Goal: Check status: Check status

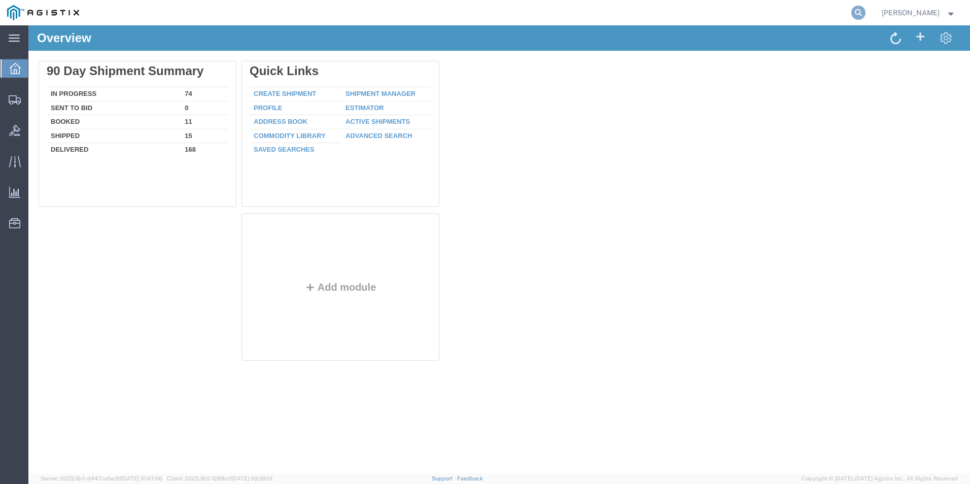
click at [854, 13] on icon at bounding box center [858, 13] width 14 height 14
type input "GDIT-73068"
click at [857, 14] on icon at bounding box center [858, 13] width 14 height 14
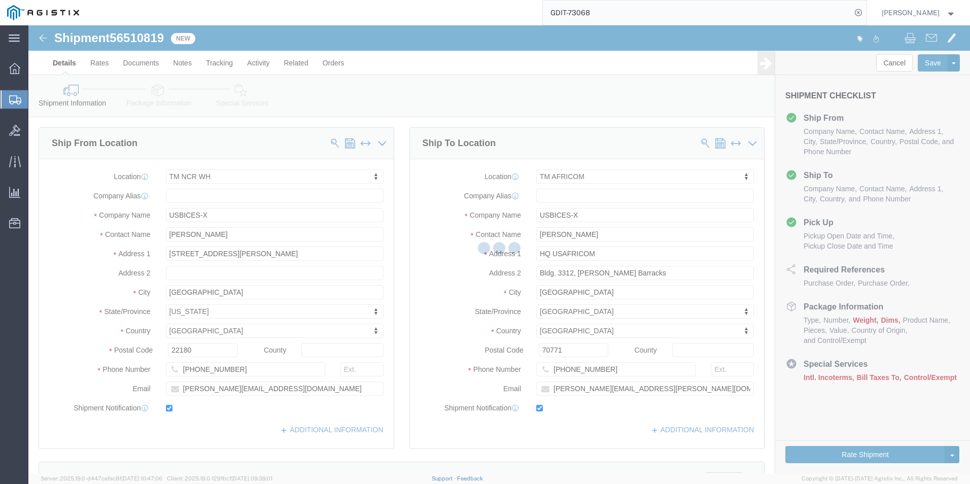
select select "69651"
select select "34239"
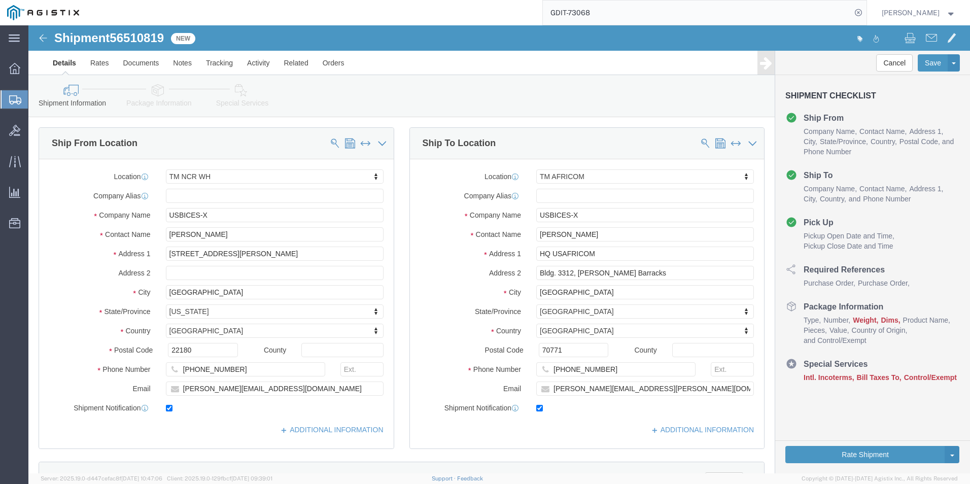
click div "Shipment Information Package Information Special Services Loading Routing"
click icon
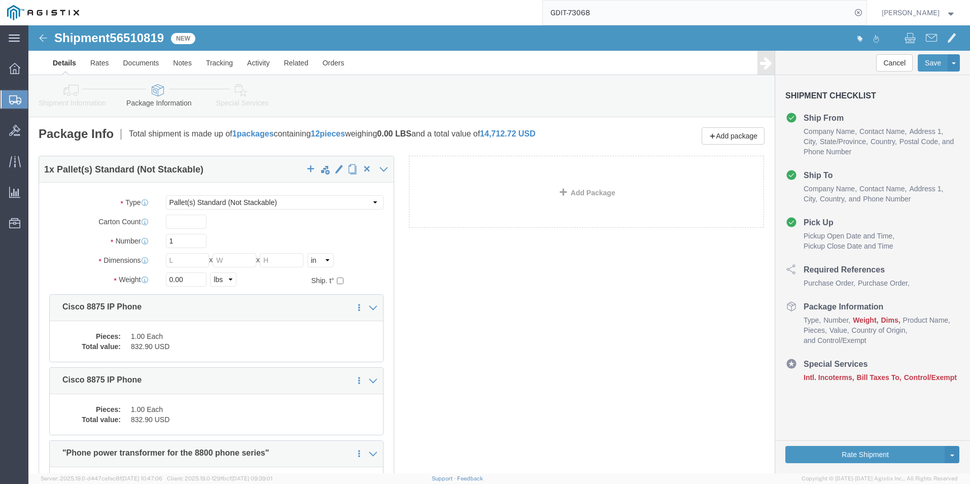
click icon
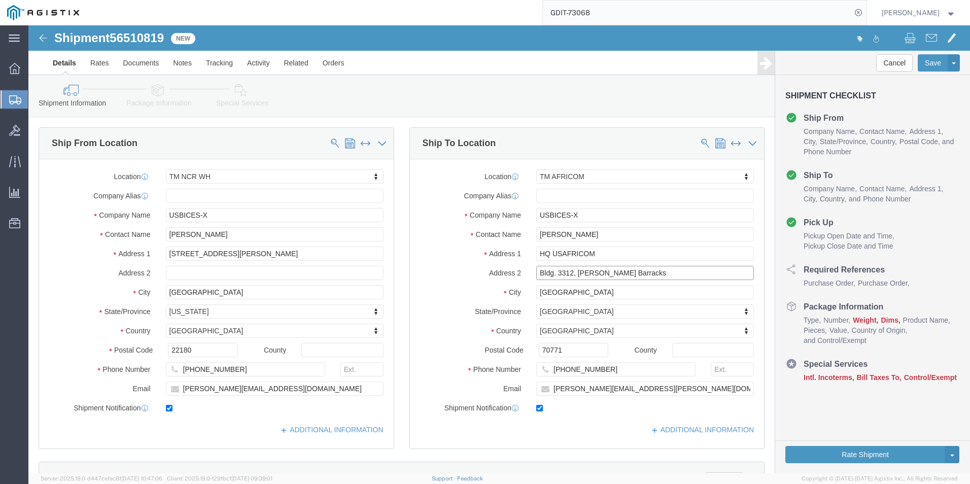
drag, startPoint x: 505, startPoint y: 249, endPoint x: 621, endPoint y: 251, distance: 116.7
click input "Bldg. 3312, Kelley Barracks"
drag, startPoint x: 553, startPoint y: 269, endPoint x: 506, endPoint y: 267, distance: 47.7
click div "City Stuttgart"
drag, startPoint x: 597, startPoint y: 346, endPoint x: 501, endPoint y: 345, distance: 96.4
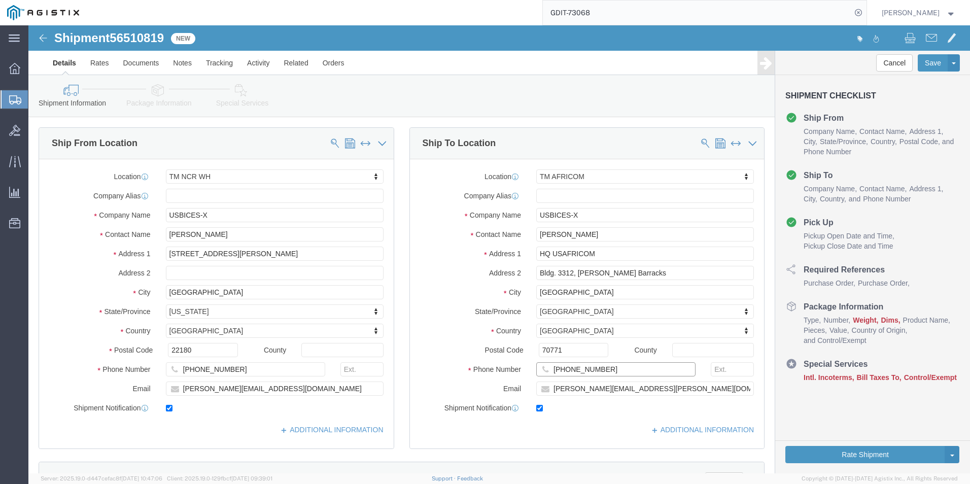
click div "+49 (0) 71170810600"
click icon
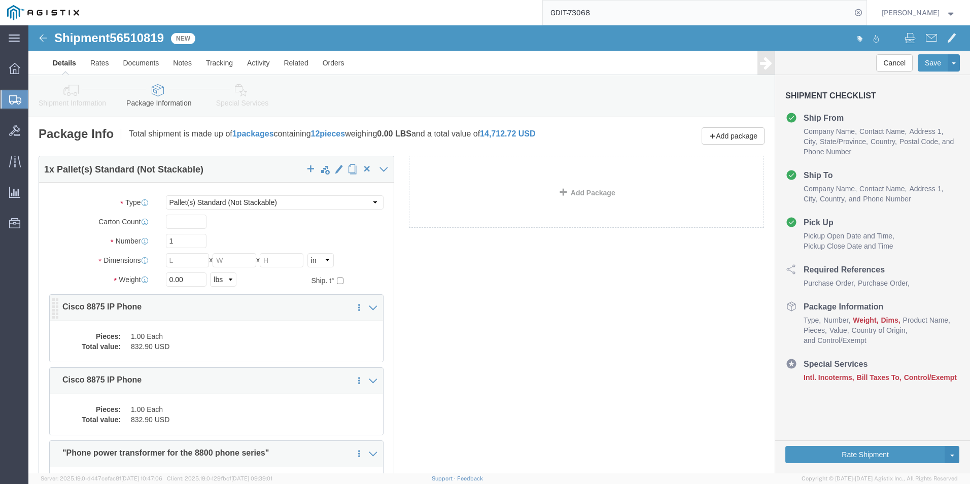
click dd "832.90 USD"
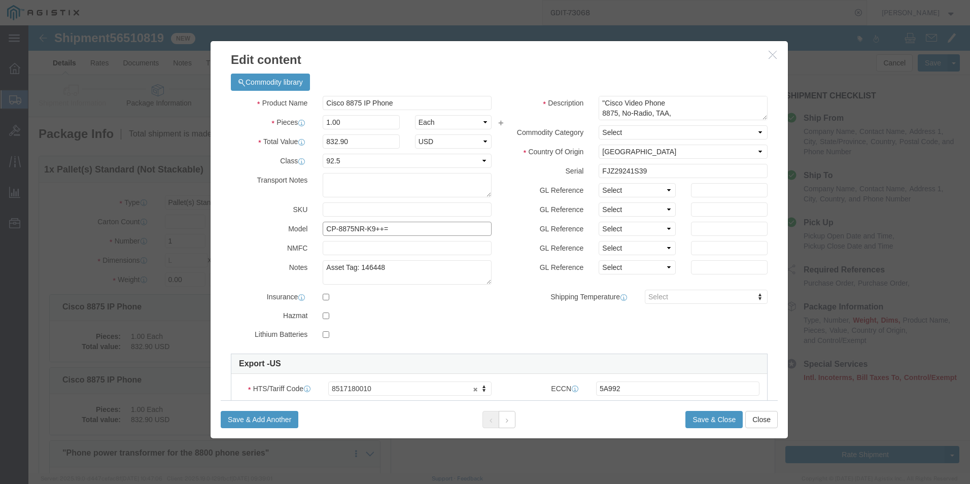
drag, startPoint x: 366, startPoint y: 202, endPoint x: 280, endPoint y: 198, distance: 86.3
click div "Model CP-8875NR-K9++="
click input "CP-8875NR-K9++="
drag, startPoint x: 371, startPoint y: 202, endPoint x: 275, endPoint y: 202, distance: 96.4
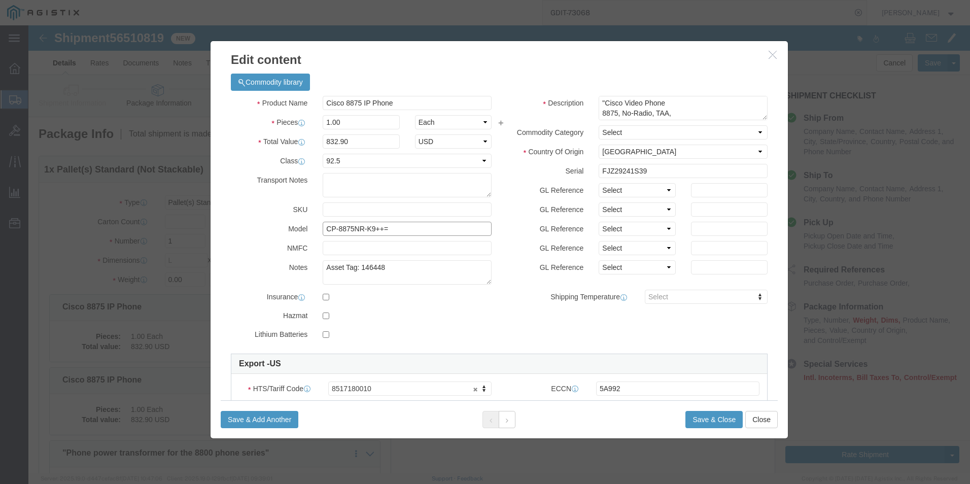
click div "Model CP-8875NR-K9++="
click button "button"
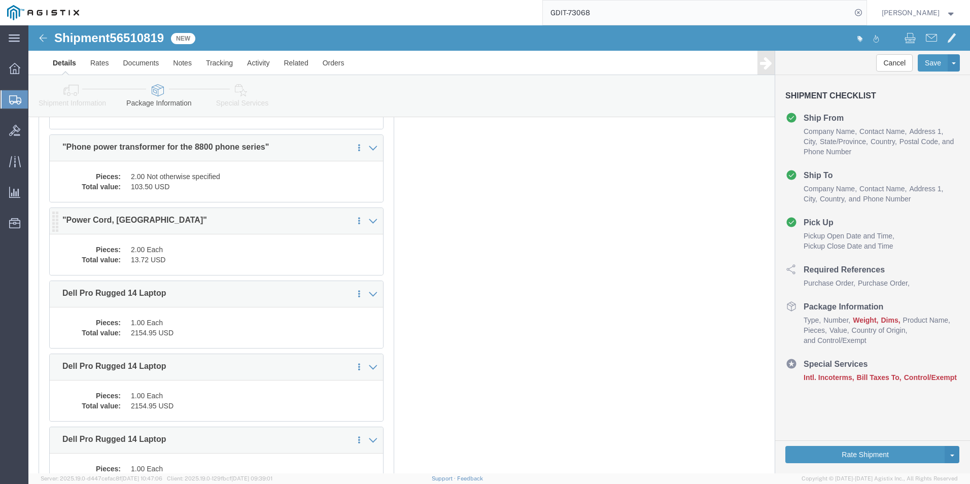
scroll to position [309, 0]
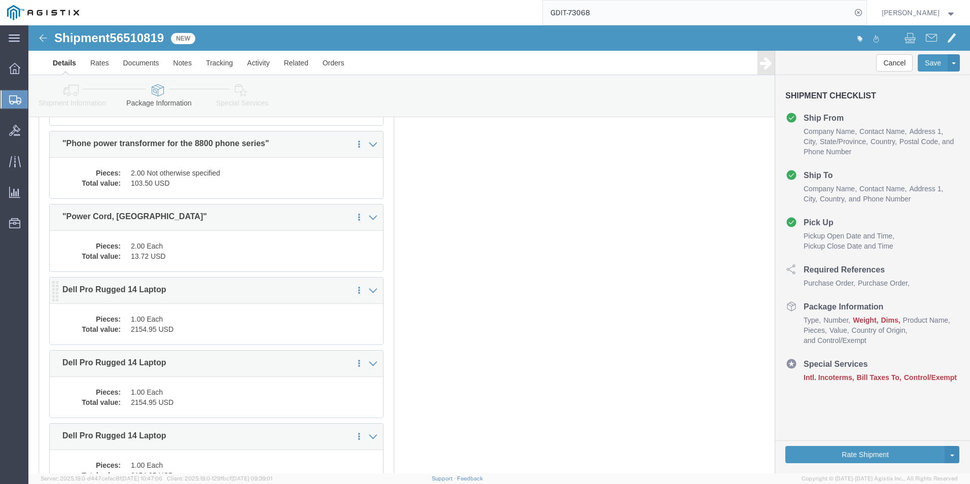
click dd "2154.95 USD"
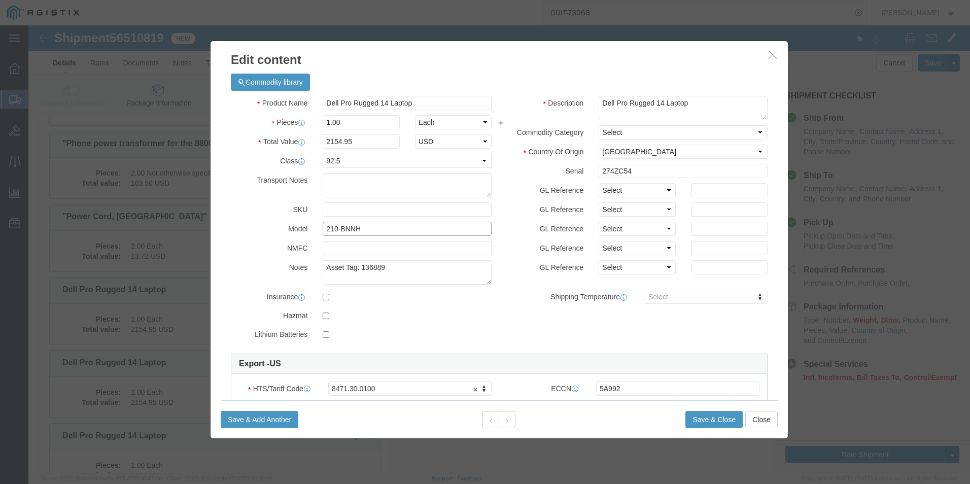
drag, startPoint x: 343, startPoint y: 202, endPoint x: 263, endPoint y: 203, distance: 80.1
click div "Model 210-BNNH"
click button "button"
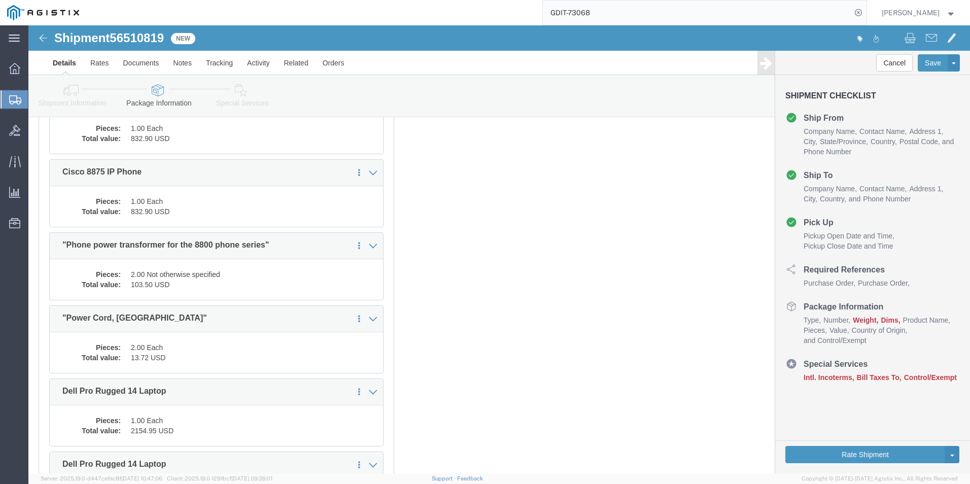
scroll to position [157, 0]
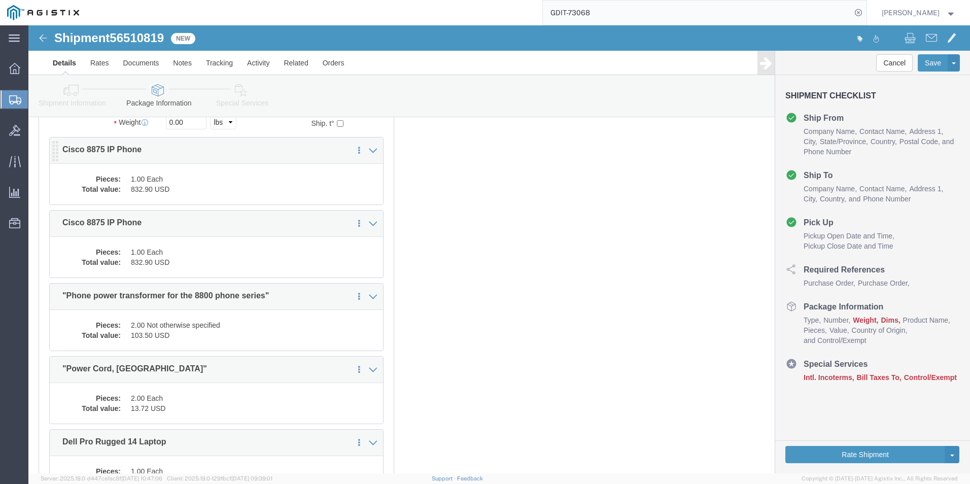
click dd "1.00 Each"
